Goal: Task Accomplishment & Management: Manage account settings

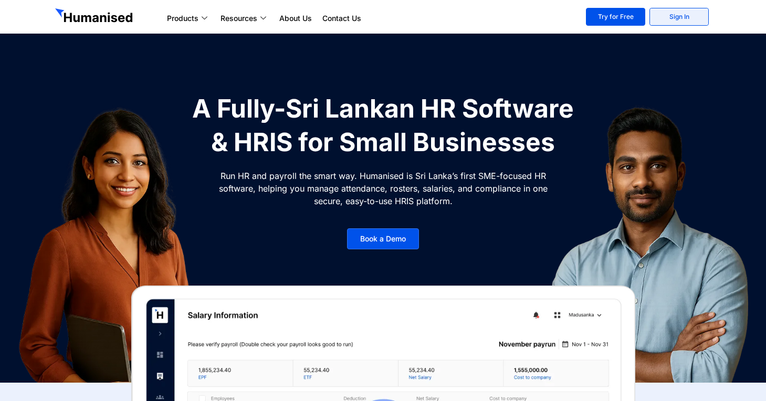
click at [674, 12] on link "Sign In" at bounding box center [678, 17] width 59 height 18
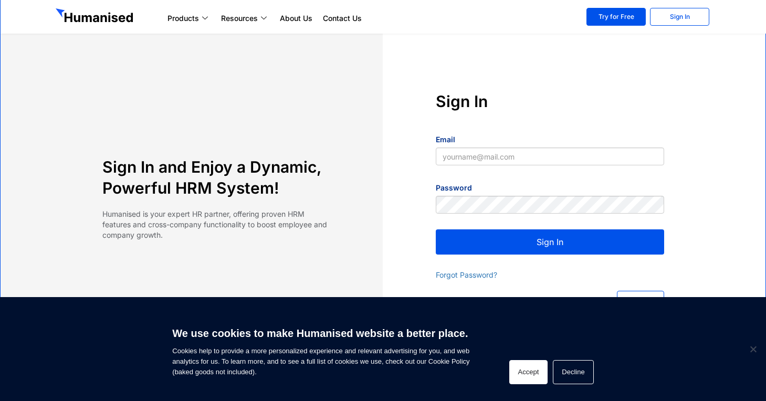
click at [527, 376] on button "Accept" at bounding box center [528, 372] width 39 height 24
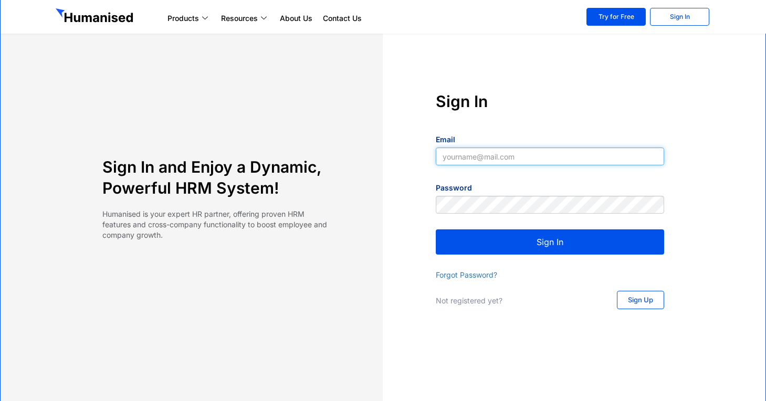
click at [508, 154] on input "Email" at bounding box center [550, 156] width 228 height 18
click at [542, 140] on div "Email" at bounding box center [550, 153] width 228 height 40
click at [537, 160] on input "Email" at bounding box center [550, 156] width 228 height 18
click at [537, 145] on div "Email" at bounding box center [550, 153] width 228 height 40
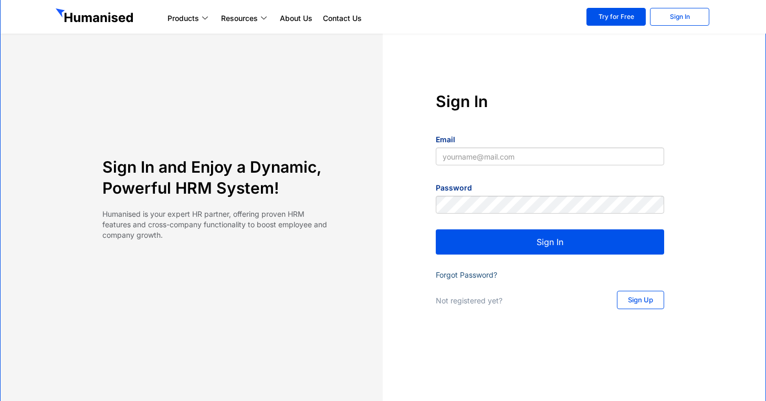
click at [456, 275] on link "Forgot Password?" at bounding box center [466, 274] width 61 height 9
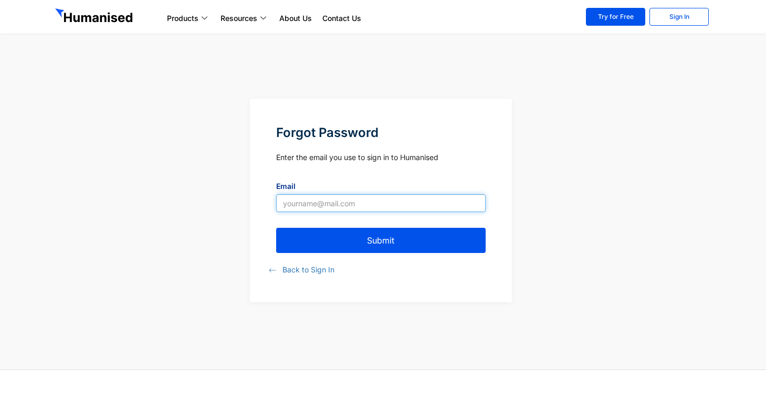
click at [357, 194] on input "Email" at bounding box center [381, 203] width 210 height 18
type input "[EMAIL_ADDRESS][DOMAIN_NAME]"
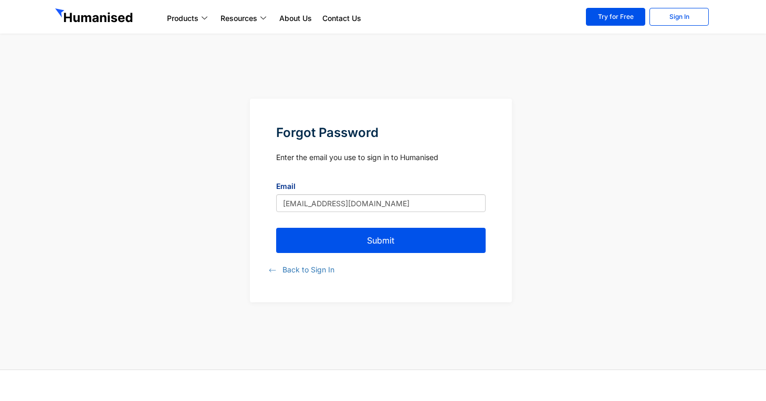
click at [359, 240] on button "Submit" at bounding box center [381, 240] width 210 height 25
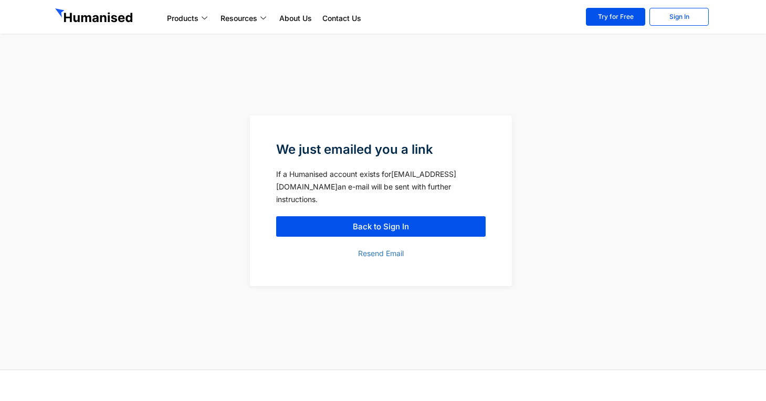
click at [214, 240] on div at bounding box center [150, 200] width 200 height 171
